Goal: Task Accomplishment & Management: Manage account settings

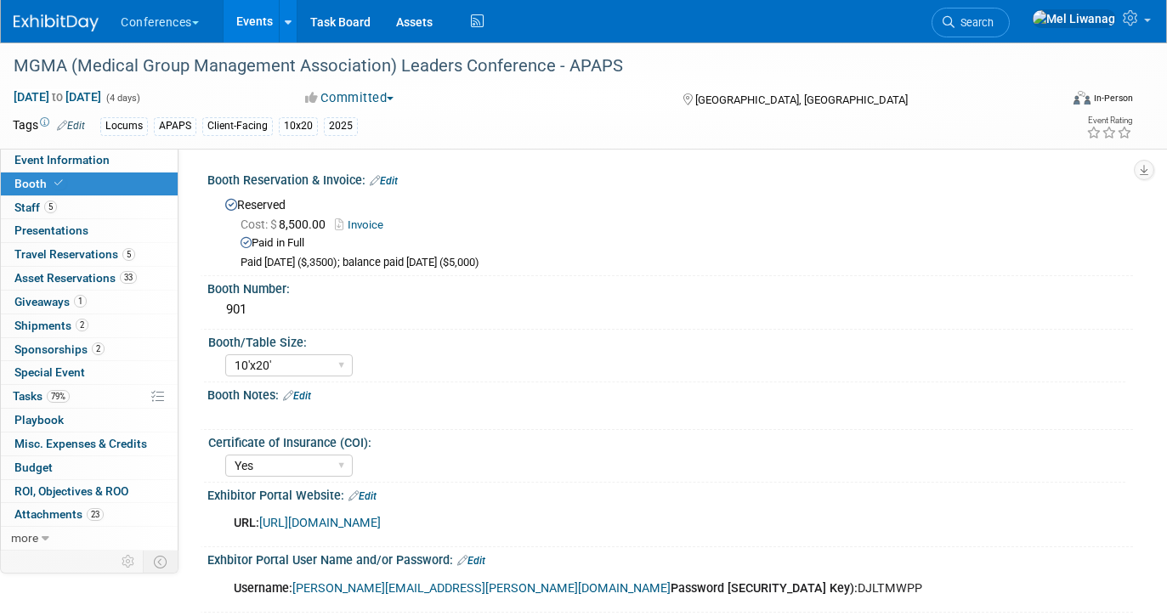
select select "10'x20'"
select select "Yes"
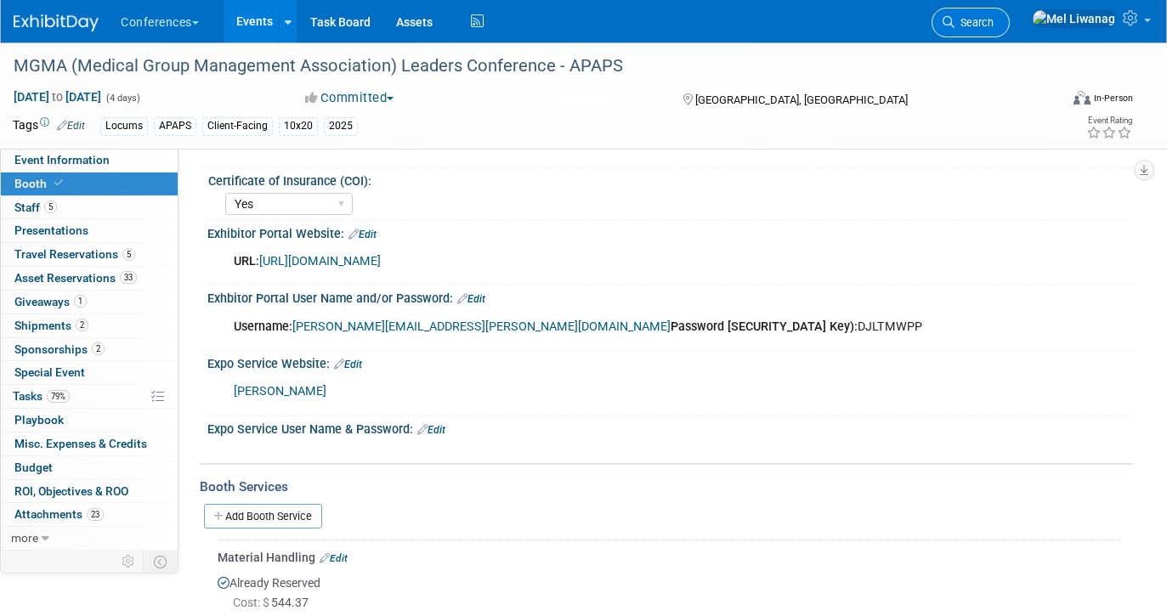
click at [992, 25] on link "Search" at bounding box center [971, 23] width 78 height 30
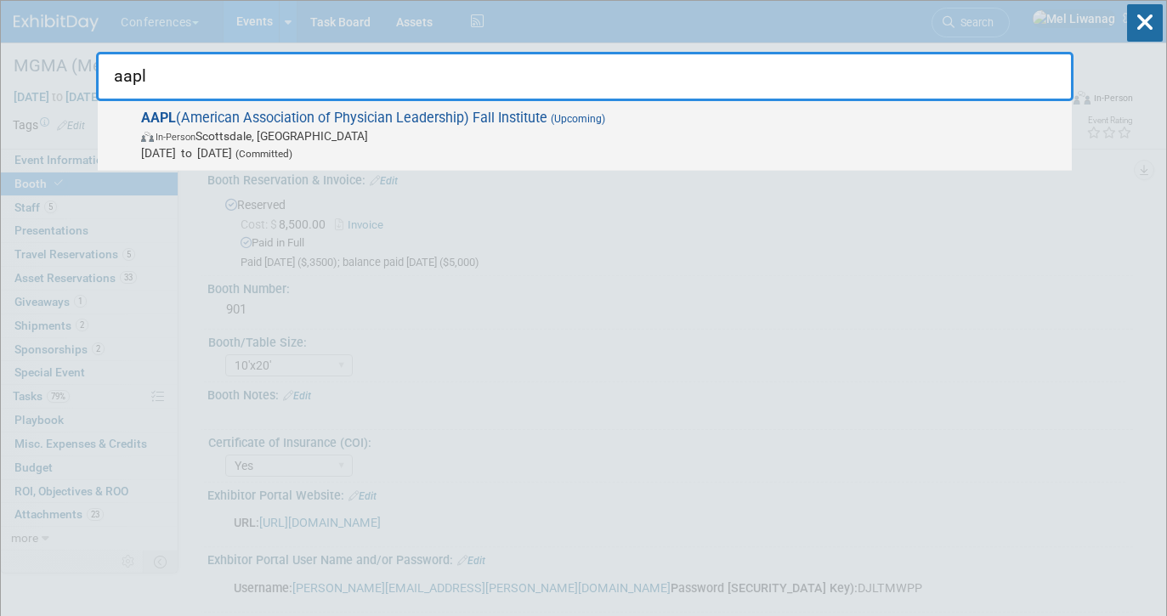
type input "aapl"
click at [777, 109] on div "AAPL (American Association of Physician Leadership) Fall Institute (Upcoming) I…" at bounding box center [585, 136] width 974 height 70
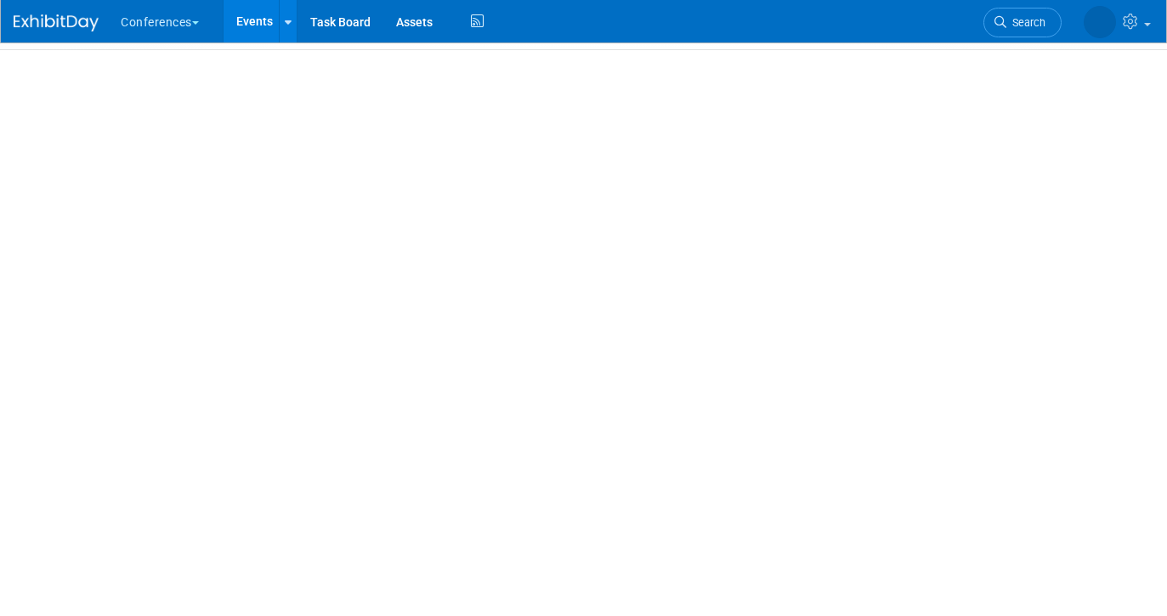
select select "Locums"
select select "Client-facing"
select select "[PERSON_NAME]"
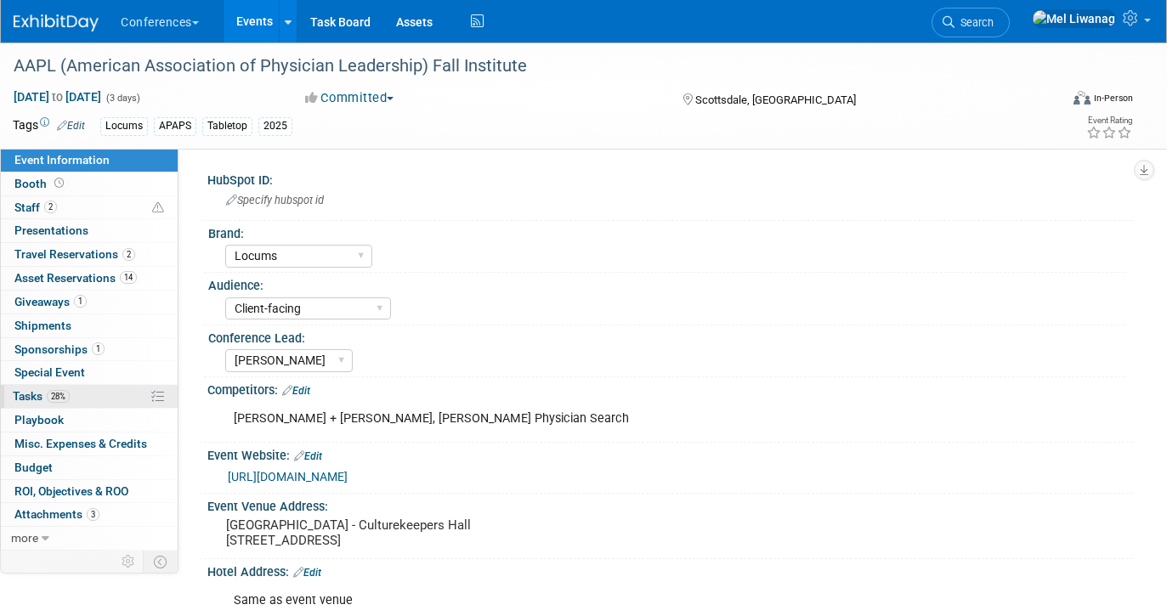
click at [28, 385] on link "28% Tasks 28%" at bounding box center [89, 396] width 177 height 23
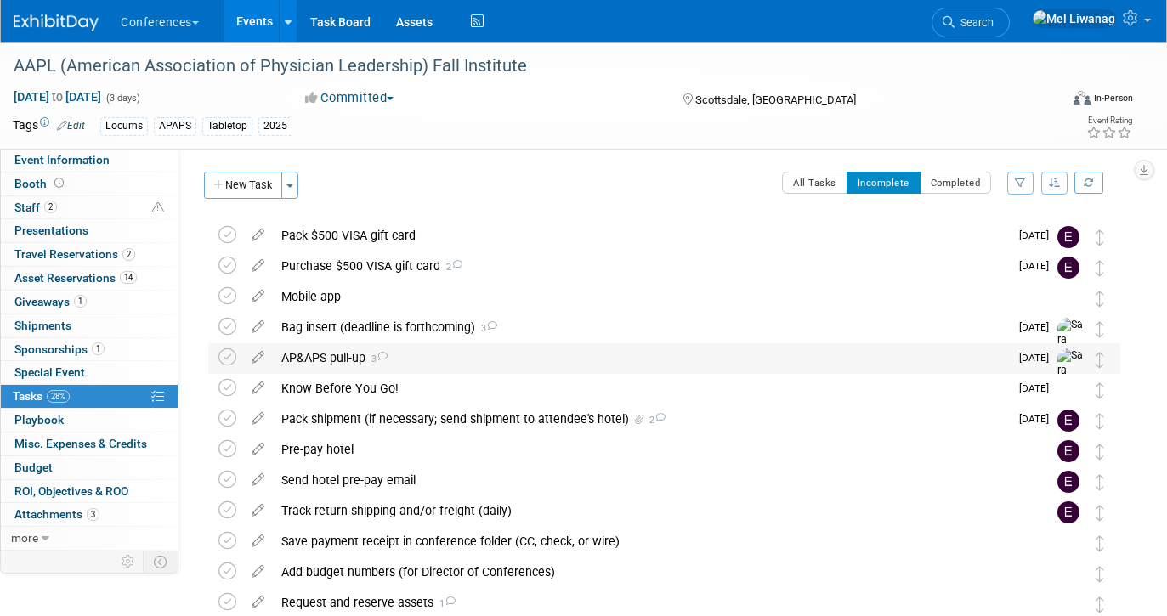
click at [383, 352] on icon at bounding box center [382, 356] width 11 height 9
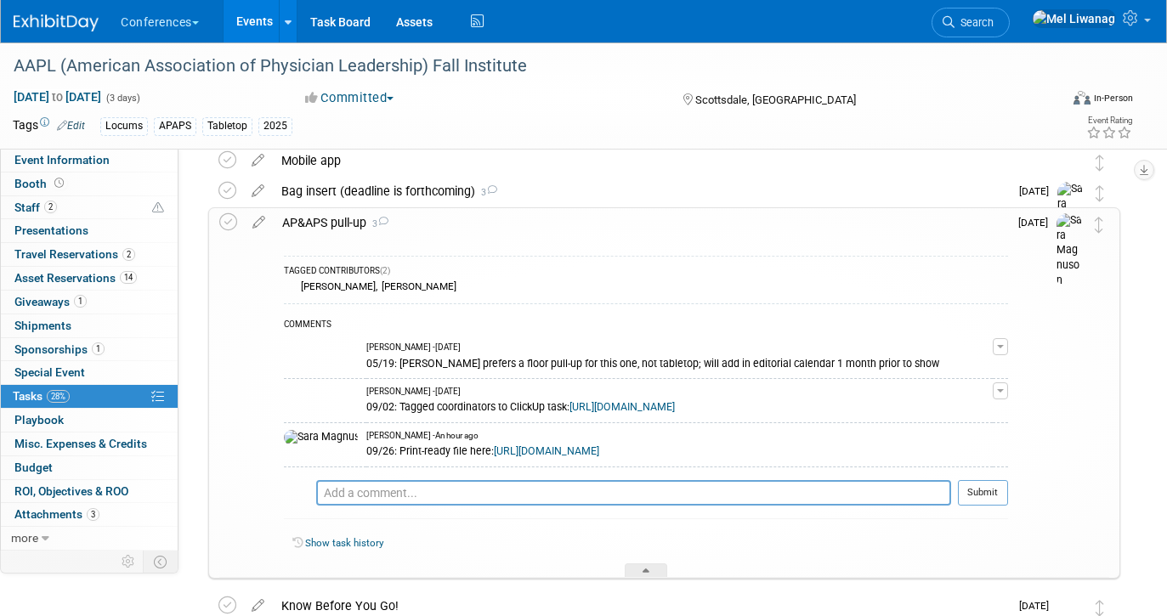
scroll to position [127, 0]
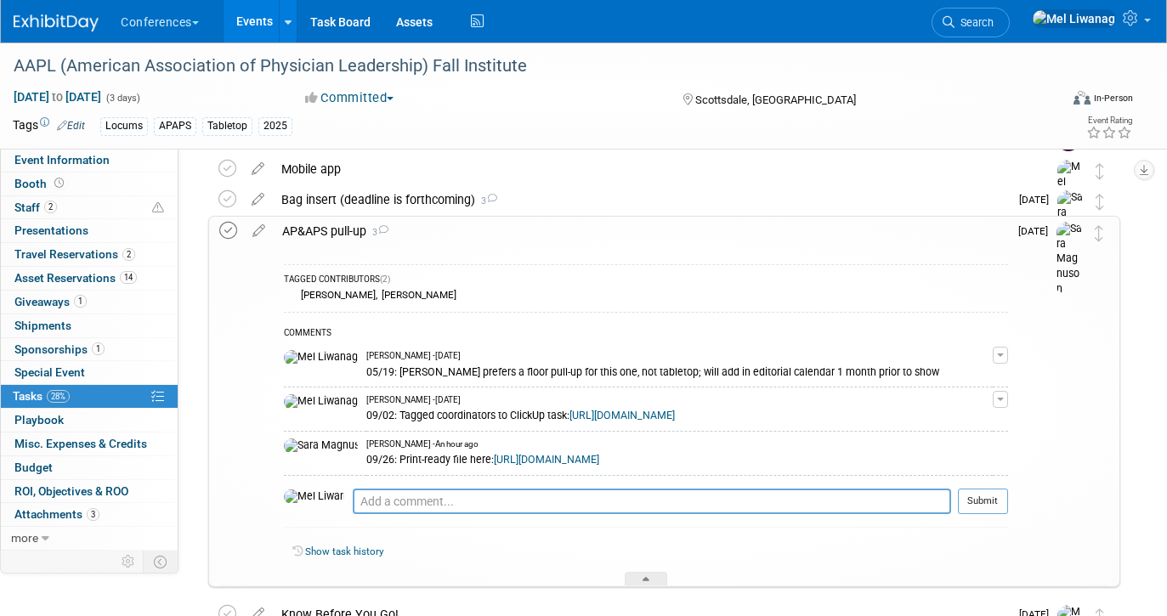
click at [229, 231] on icon at bounding box center [228, 231] width 18 height 18
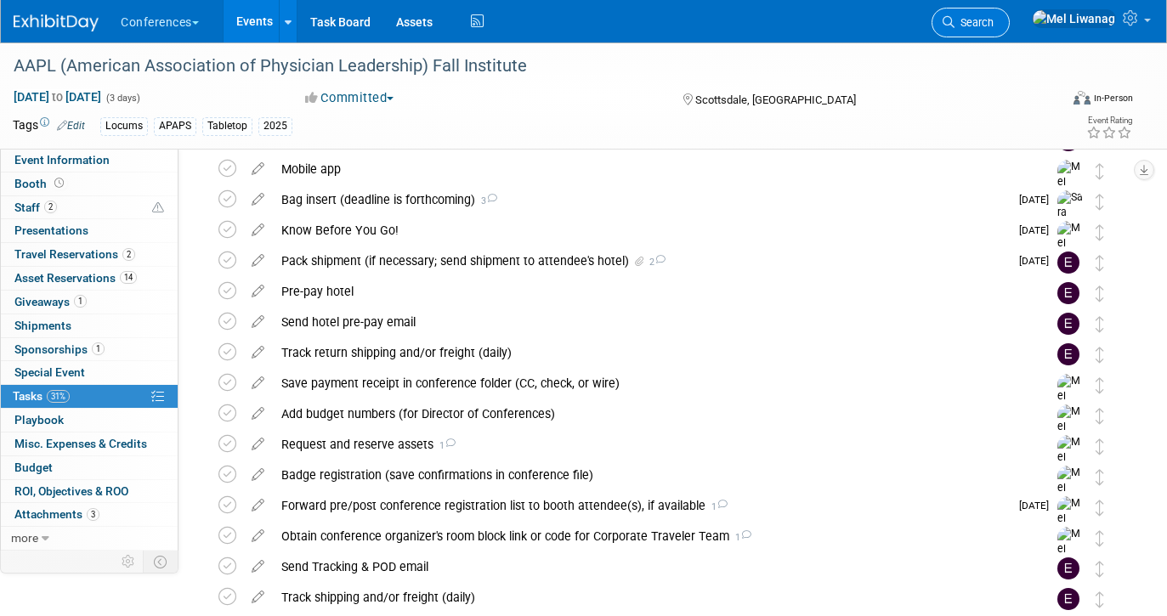
click at [994, 17] on span "Search" at bounding box center [973, 22] width 39 height 13
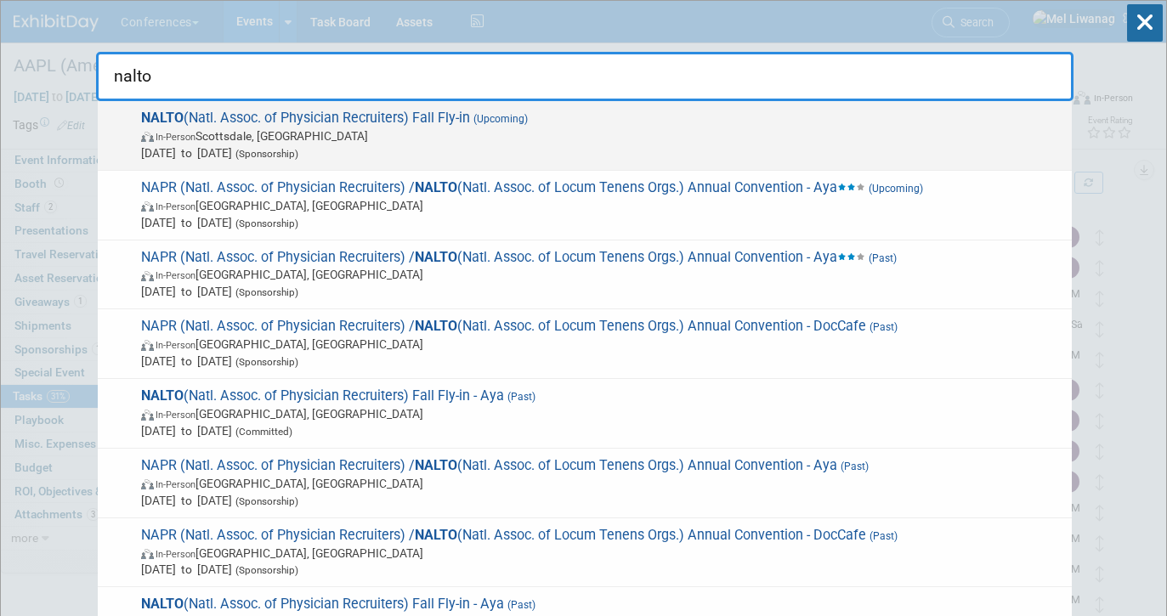
type input "nalto"
click at [704, 139] on span "In-Person Scottsdale, AZ" at bounding box center [602, 135] width 922 height 17
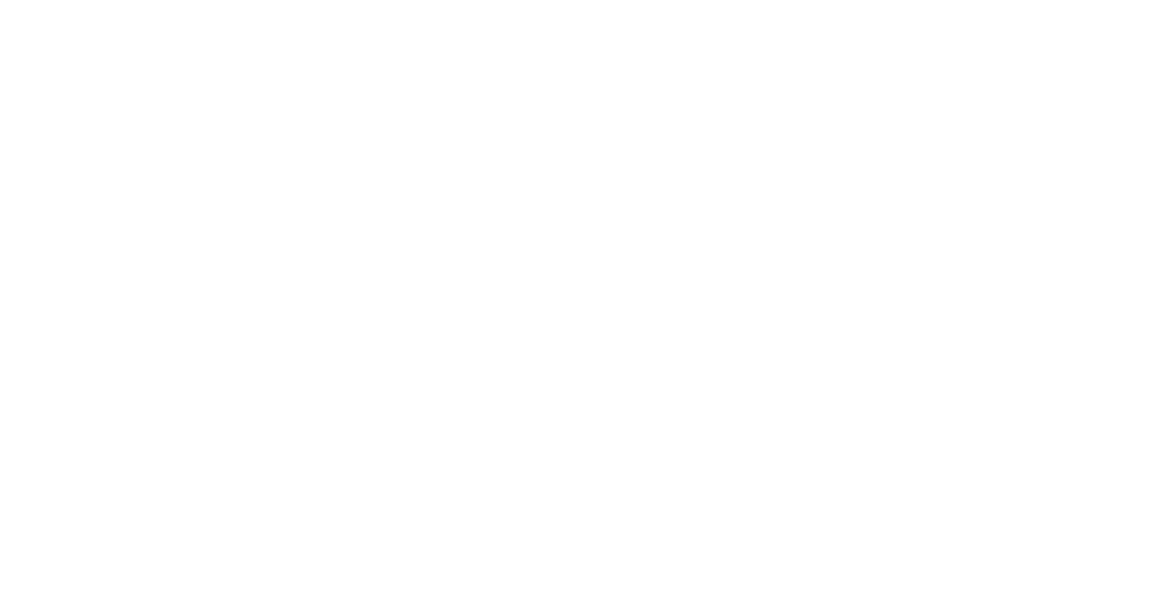
select select "Locums"
select select "Client-facing"
select select "[PERSON_NAME]"
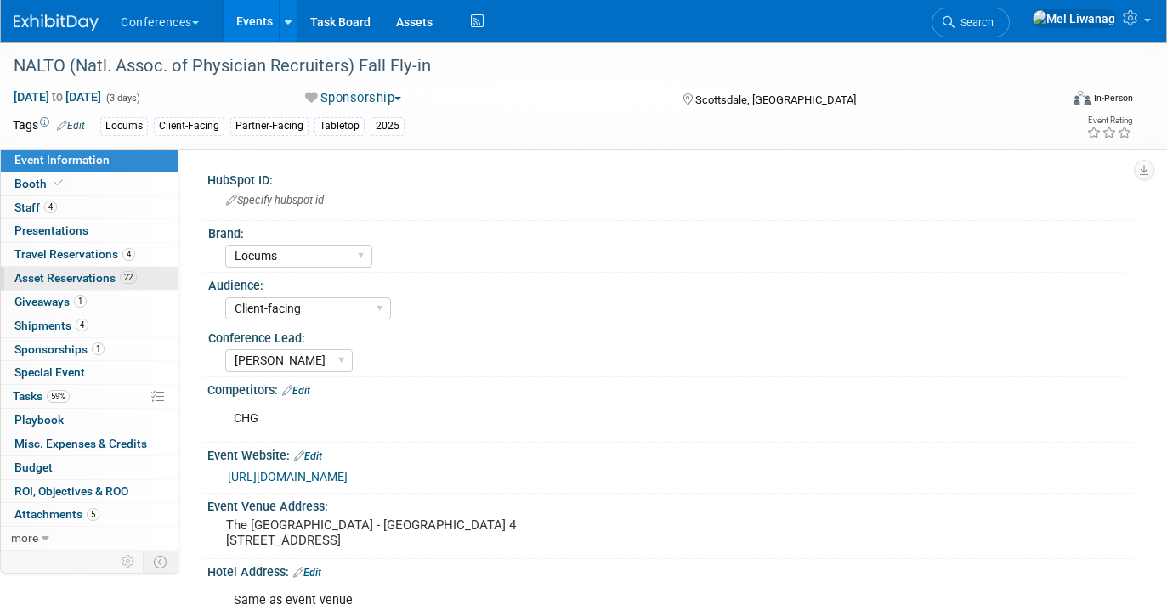
click at [120, 280] on span "22" at bounding box center [128, 277] width 17 height 13
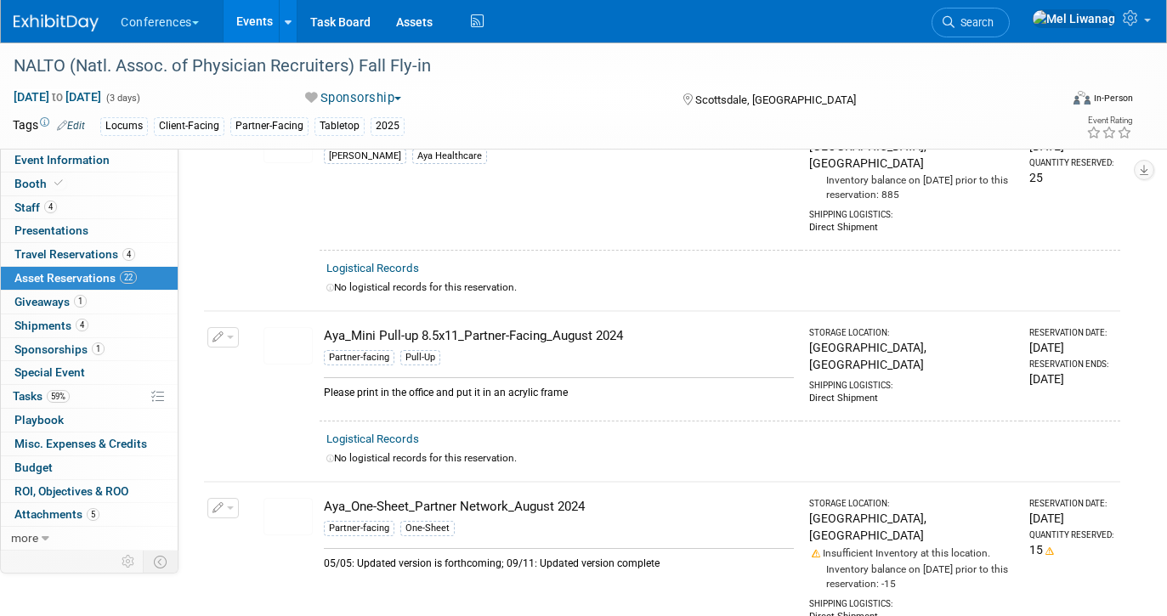
scroll to position [1181, 0]
click at [62, 386] on link "59% Tasks 59%" at bounding box center [89, 396] width 177 height 23
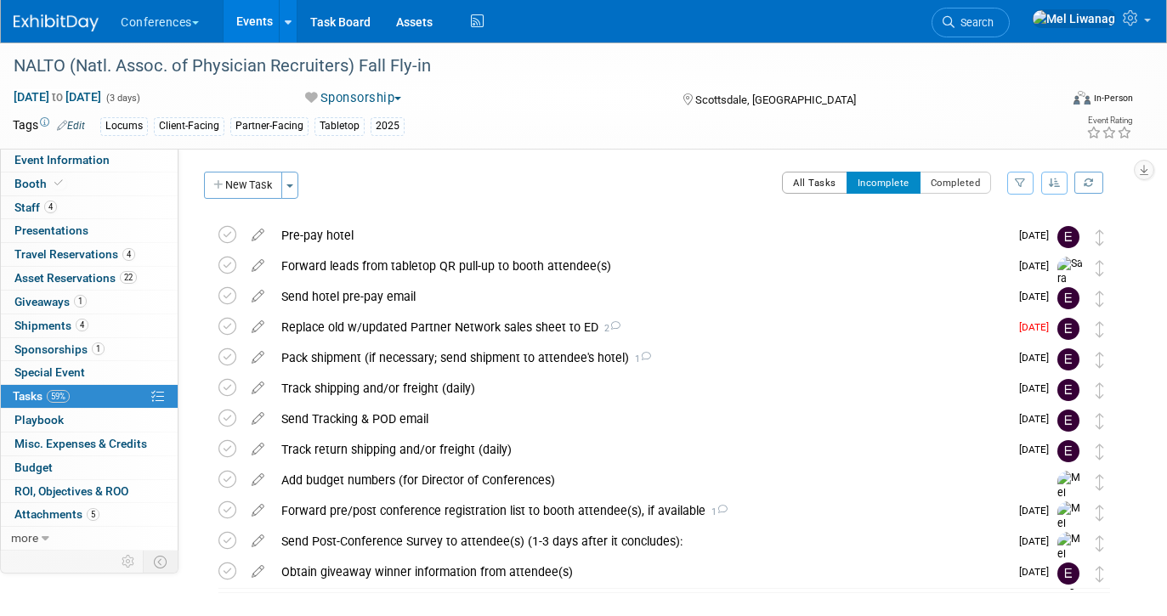
click at [823, 183] on button "All Tasks" at bounding box center [814, 183] width 65 height 22
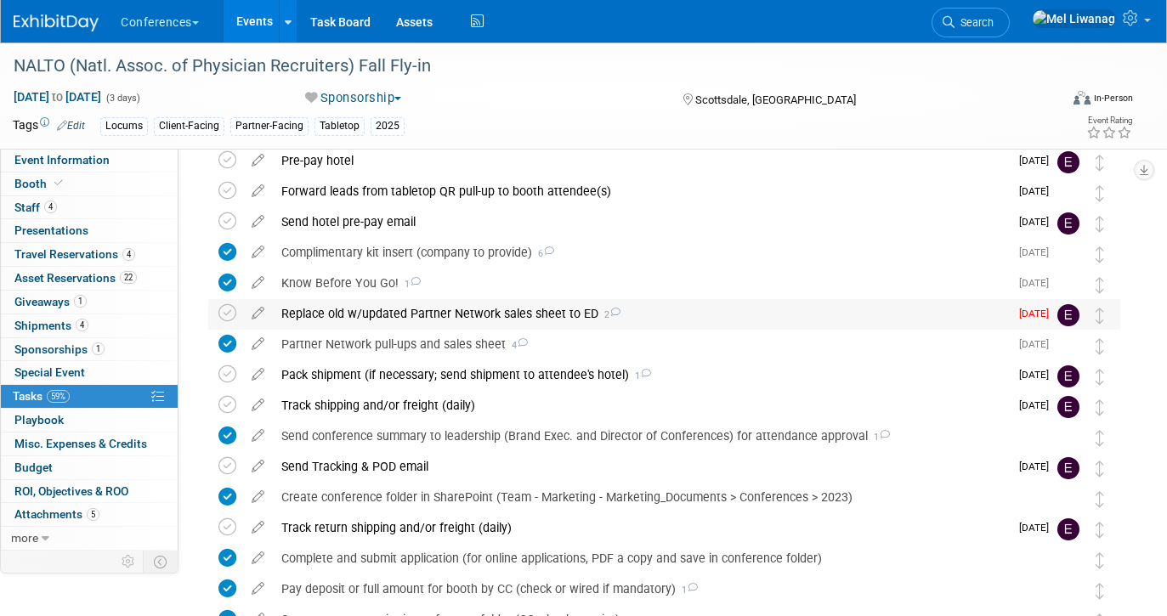
scroll to position [137, 0]
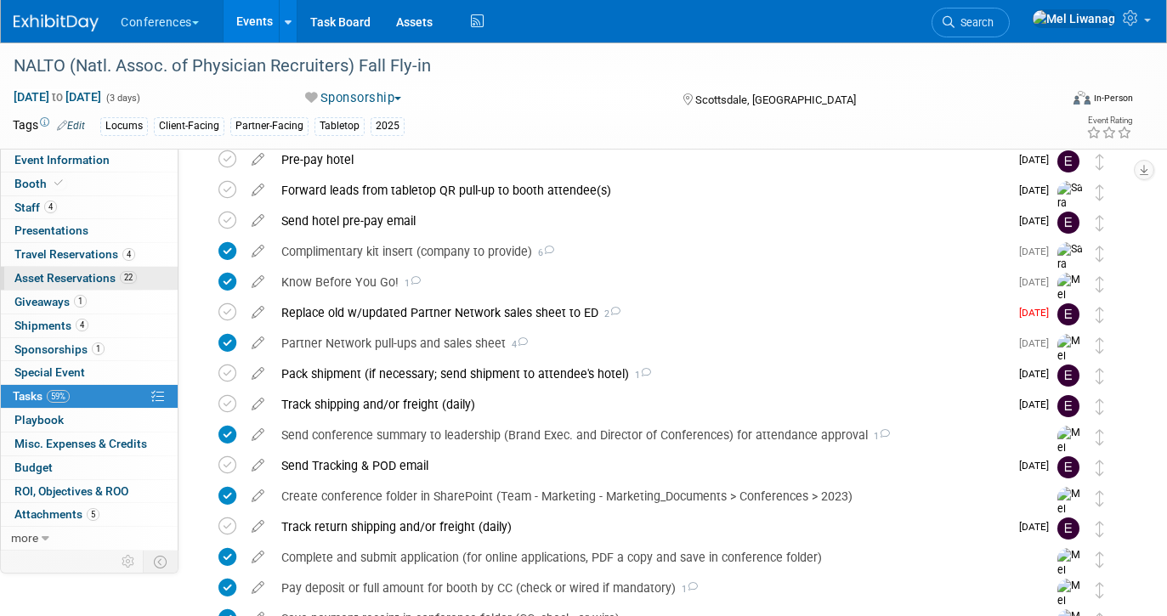
click at [68, 281] on span "Asset Reservations 22" at bounding box center [75, 278] width 122 height 14
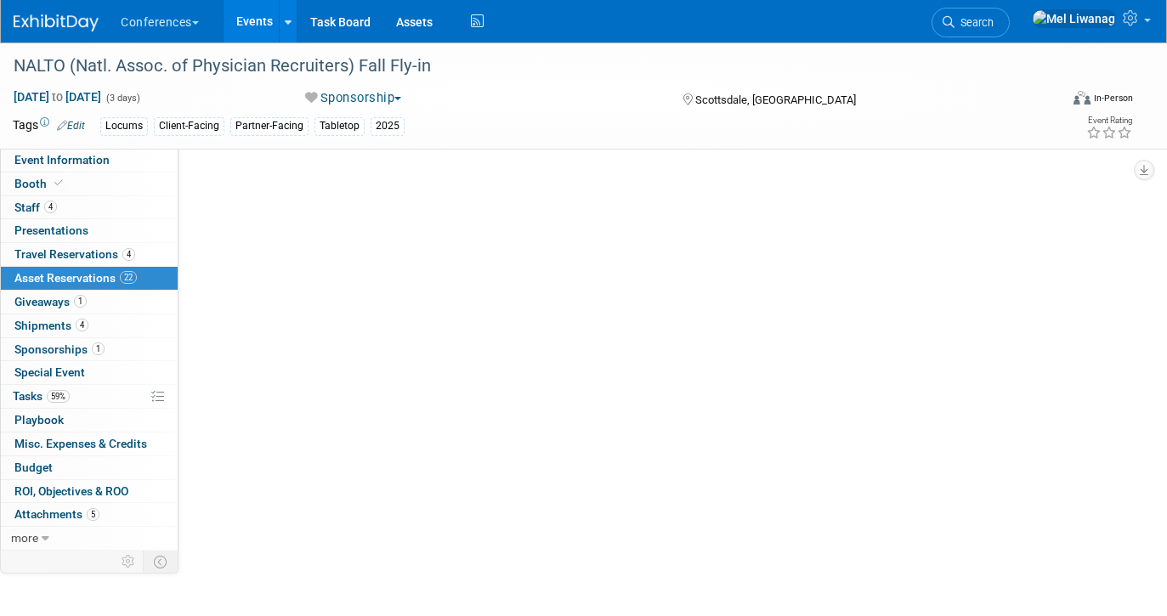
click at [68, 281] on span "Asset Reservations 22" at bounding box center [75, 278] width 122 height 14
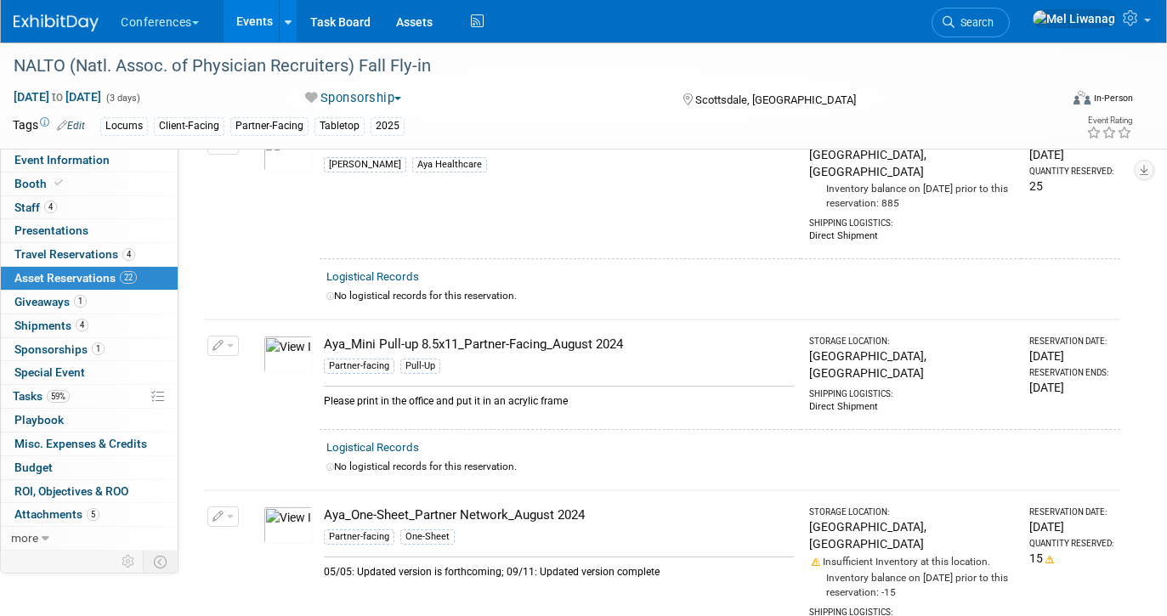
scroll to position [1173, 0]
drag, startPoint x: 595, startPoint y: 397, endPoint x: 331, endPoint y: 390, distance: 264.4
click at [331, 490] on td "Aya_One-Sheet_Partner Network_August 2024 Partner-facing One-Sheet 05/05: Updat…" at bounding box center [560, 568] width 481 height 157
copy div "Aya_One-Sheet_Partner Network_August 2024"
click at [117, 394] on link "59% Tasks 59%" at bounding box center [89, 396] width 177 height 23
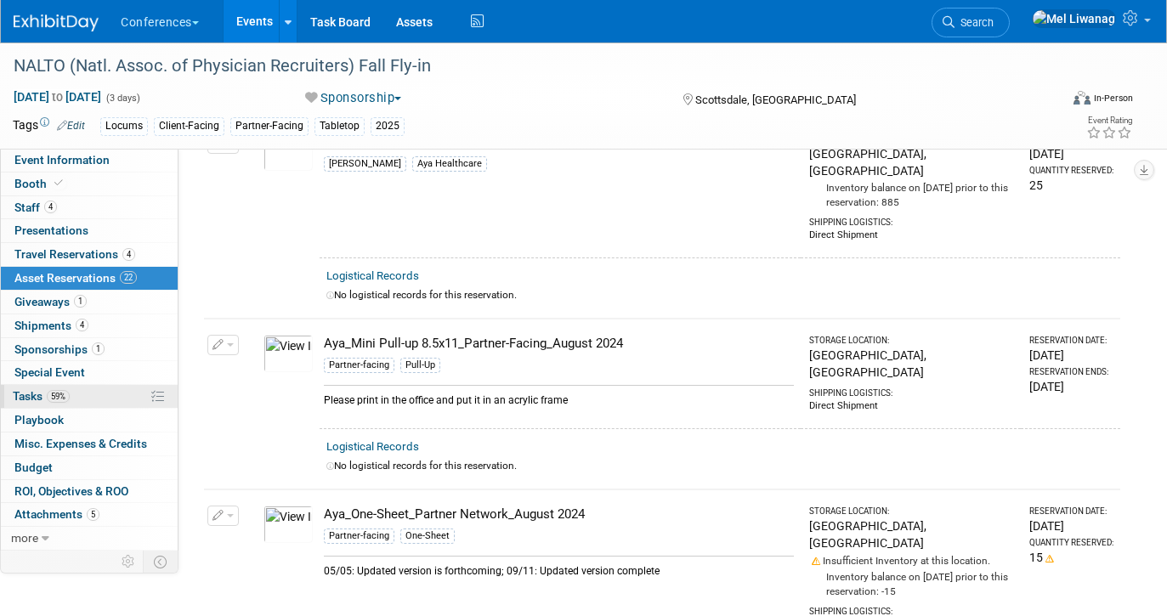
click at [117, 394] on link "59% Tasks 59%" at bounding box center [89, 396] width 177 height 23
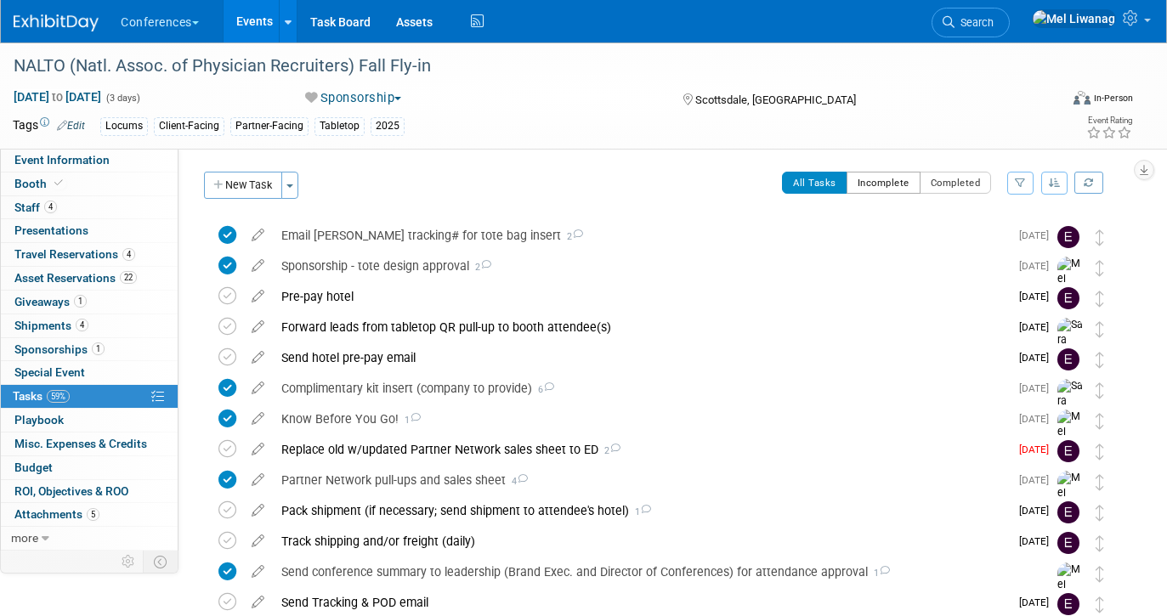
click at [863, 188] on button "Incomplete" at bounding box center [884, 183] width 74 height 22
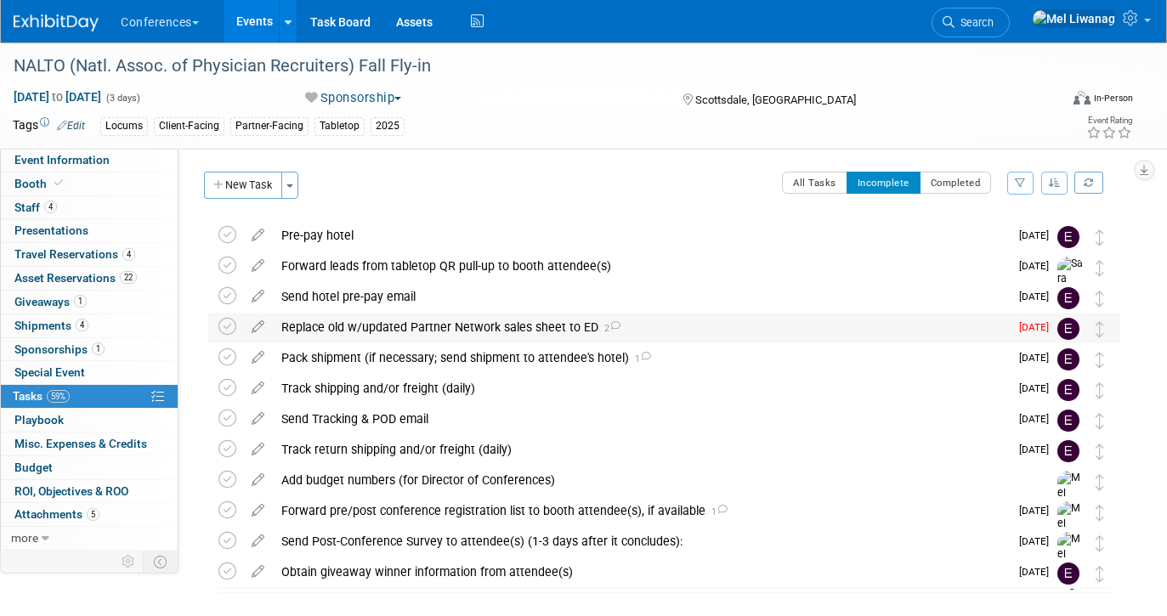
click at [623, 334] on div "Replace old w/updated Partner Network sales sheet to ED 2" at bounding box center [641, 327] width 736 height 29
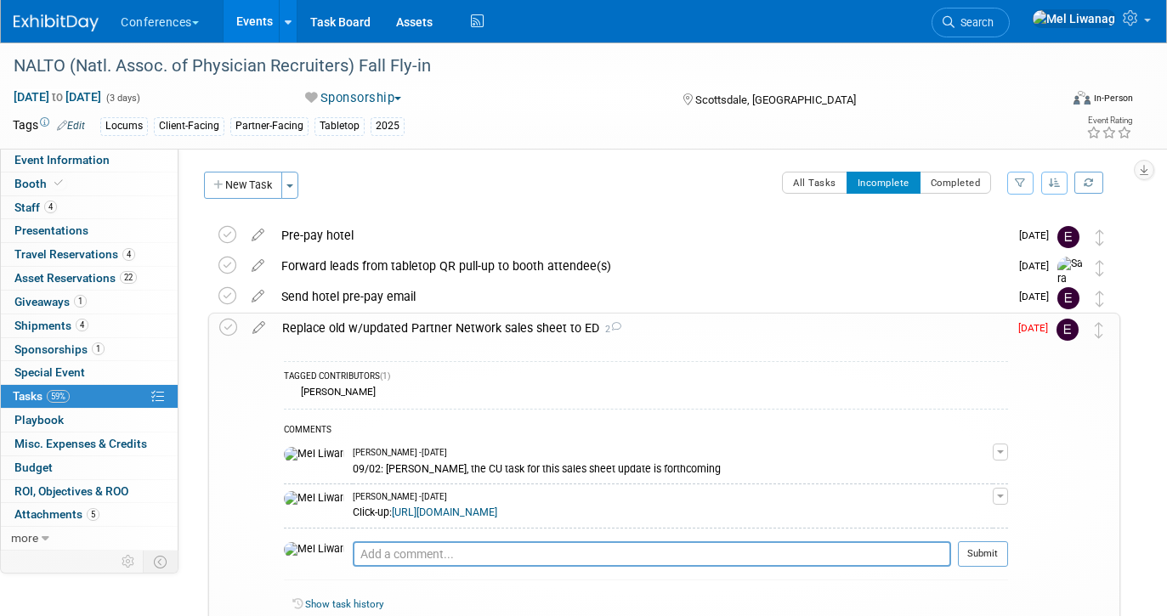
click at [468, 325] on div "Replace old w/updated Partner Network sales sheet to ED 2" at bounding box center [641, 328] width 734 height 29
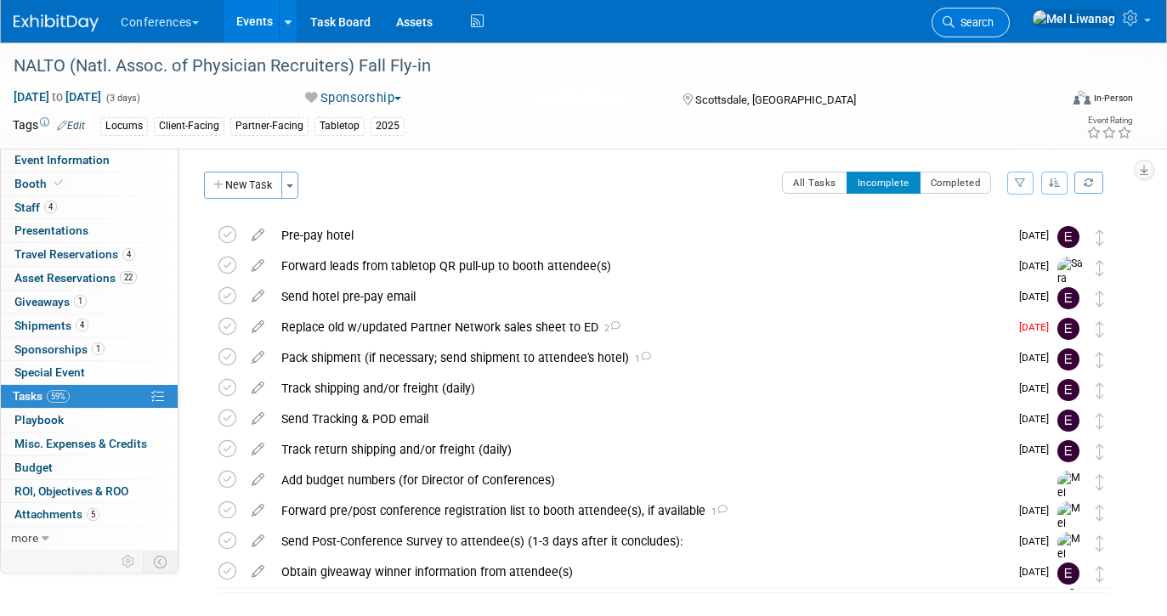
click at [994, 27] on span "Search" at bounding box center [973, 22] width 39 height 13
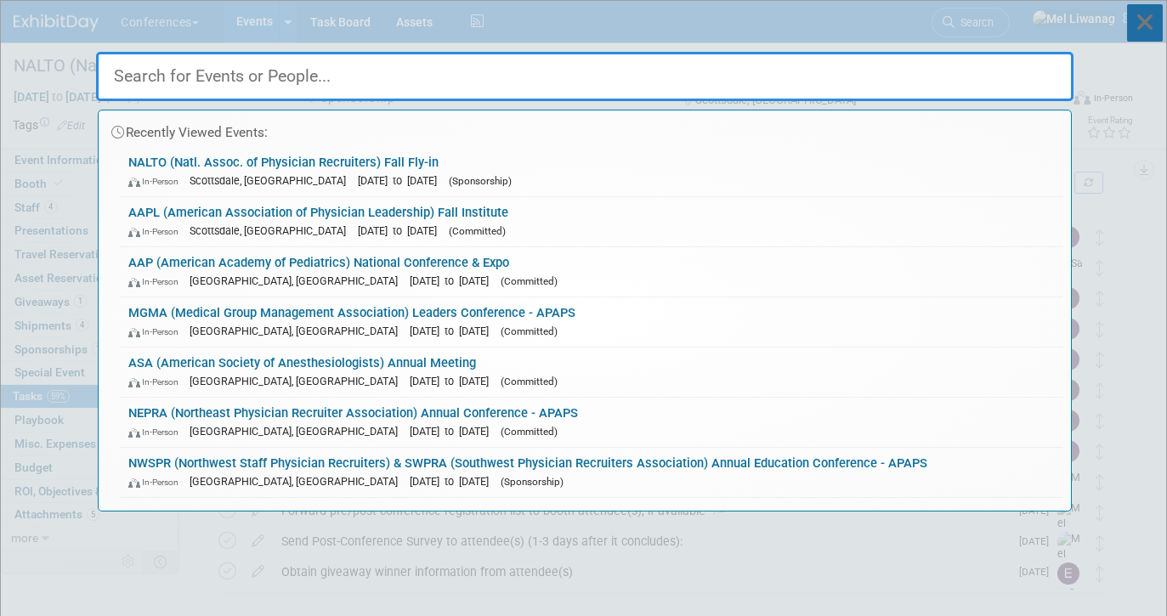
click at [1148, 20] on icon at bounding box center [1145, 22] width 36 height 37
